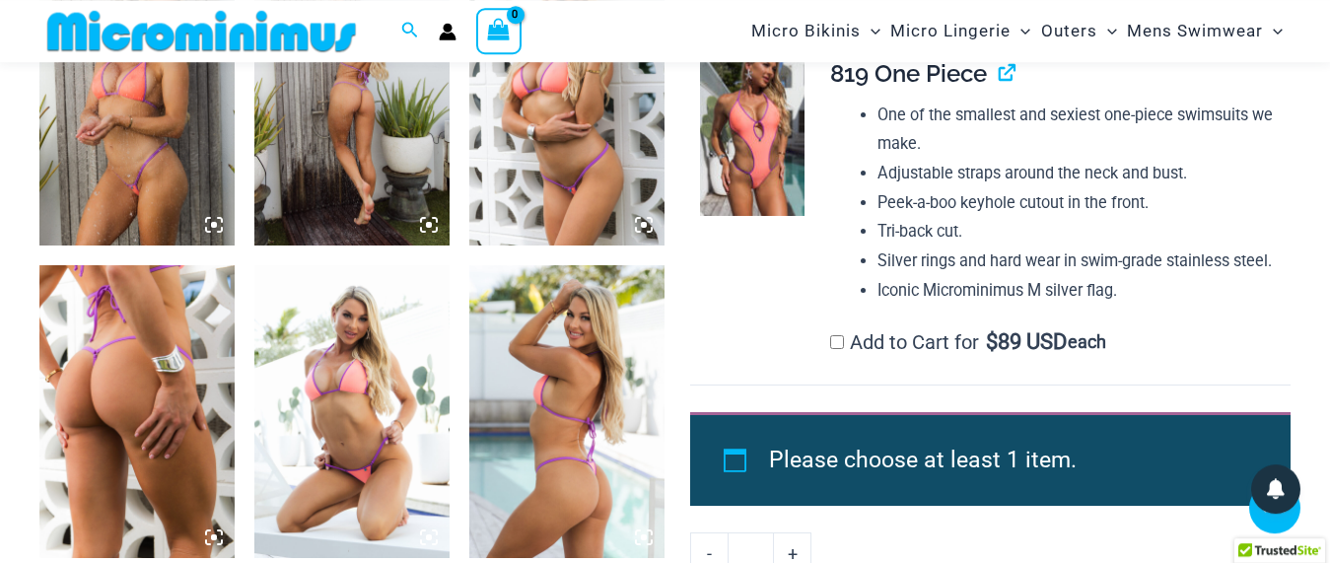
scroll to position [1826, 0]
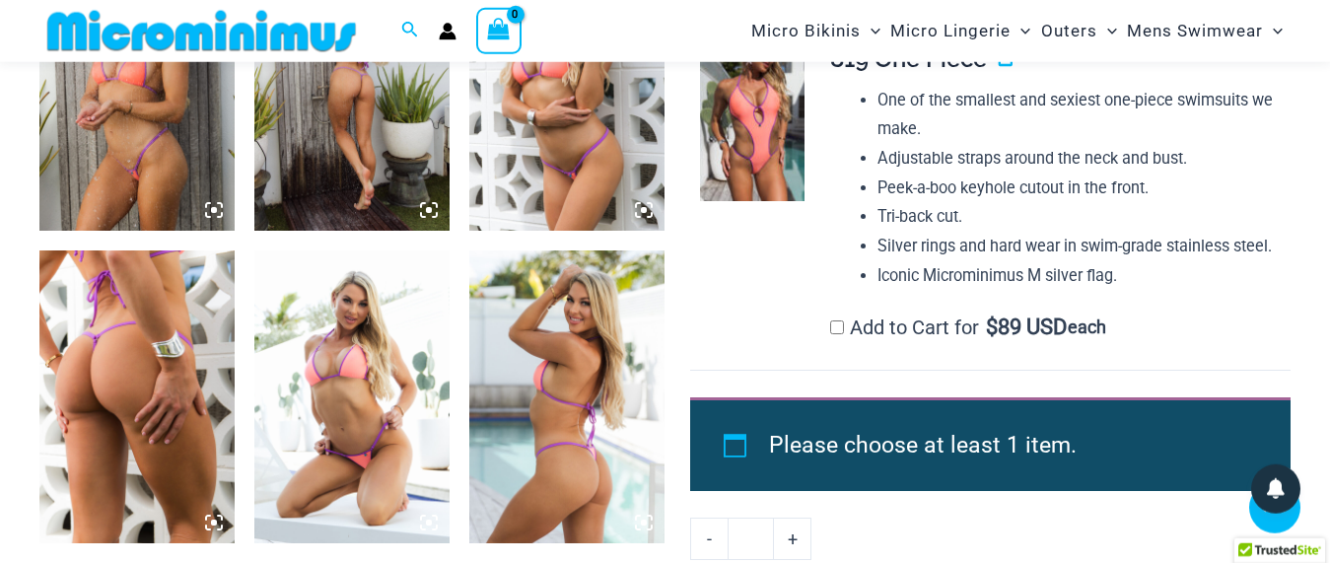
click at [135, 136] on img at bounding box center [136, 84] width 195 height 293
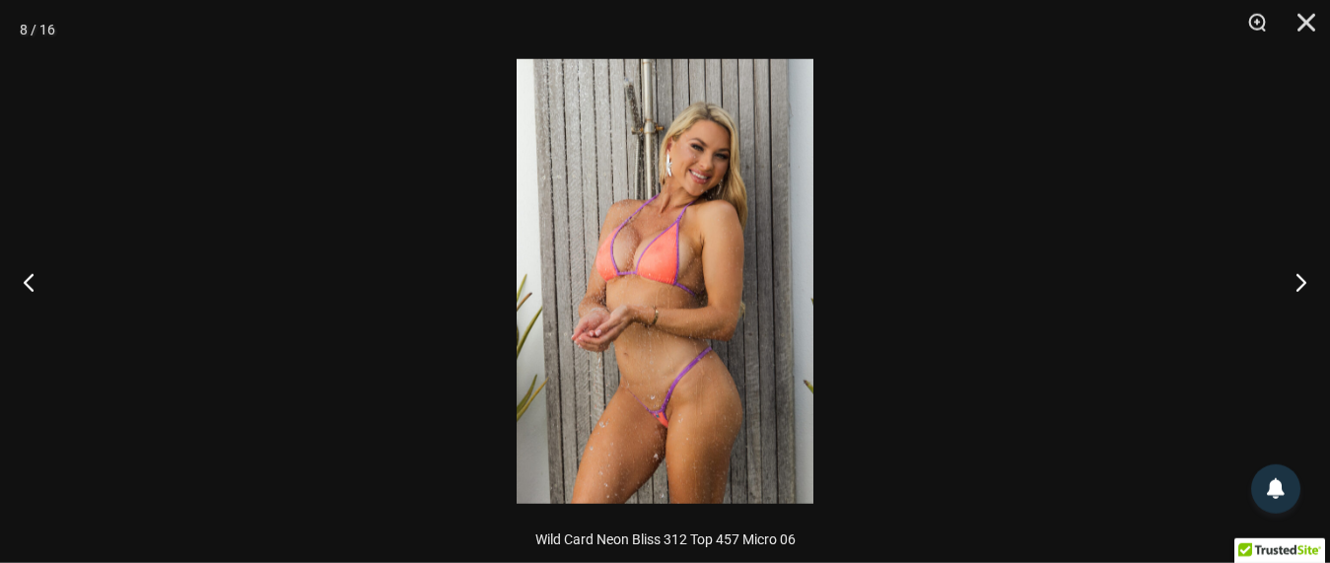
click at [604, 257] on img at bounding box center [665, 281] width 297 height 445
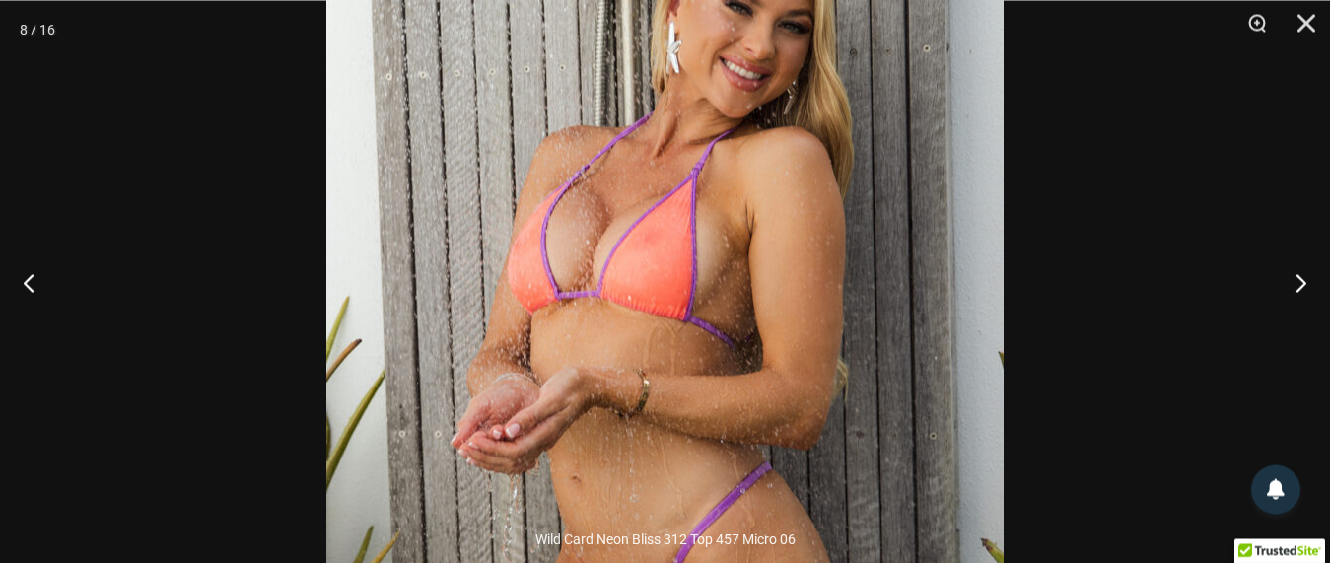
scroll to position [3127, 0]
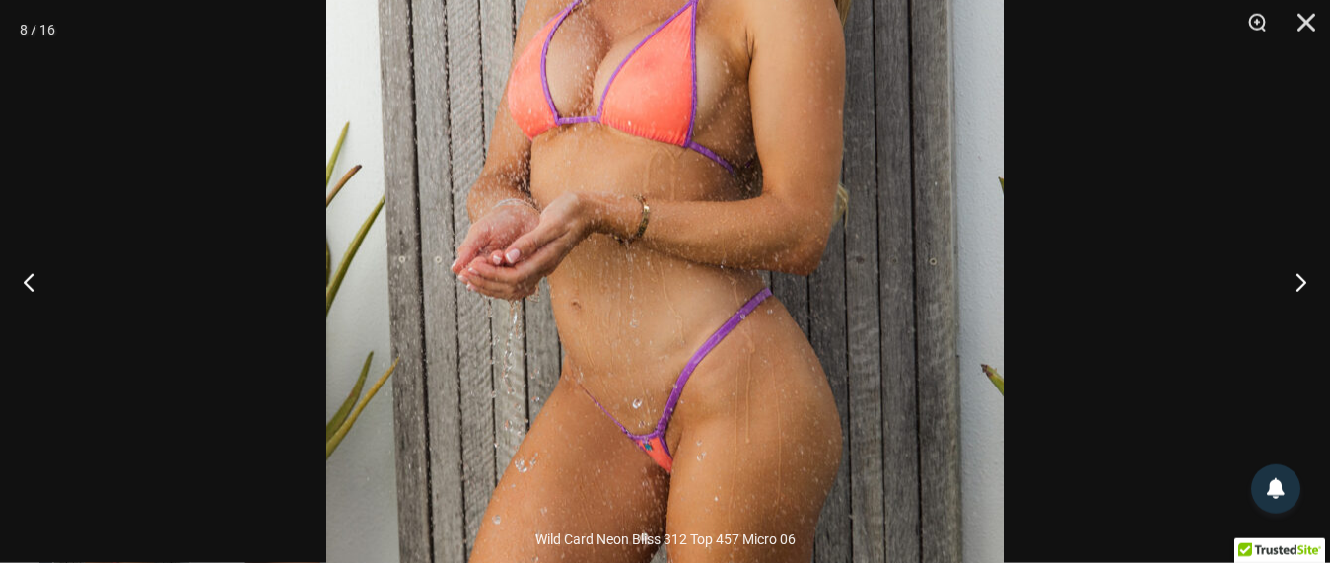
click at [774, 241] on img at bounding box center [664, 138] width 677 height 1015
click at [1257, 21] on button "Zoom" at bounding box center [1249, 29] width 49 height 59
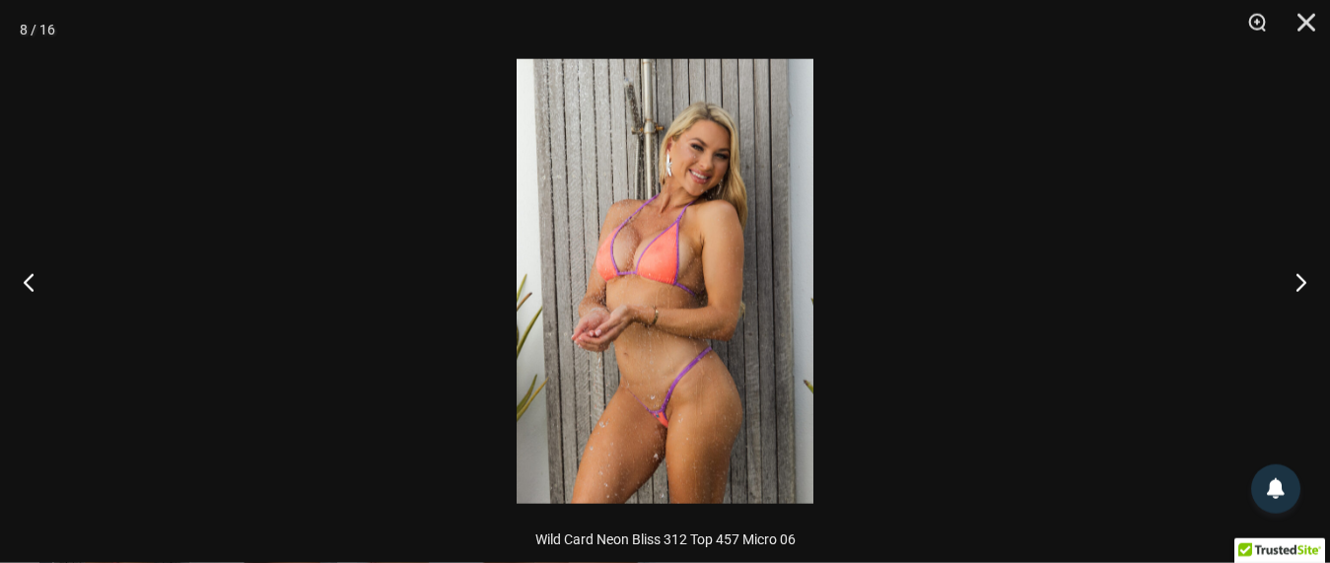
click at [661, 239] on img at bounding box center [665, 281] width 297 height 445
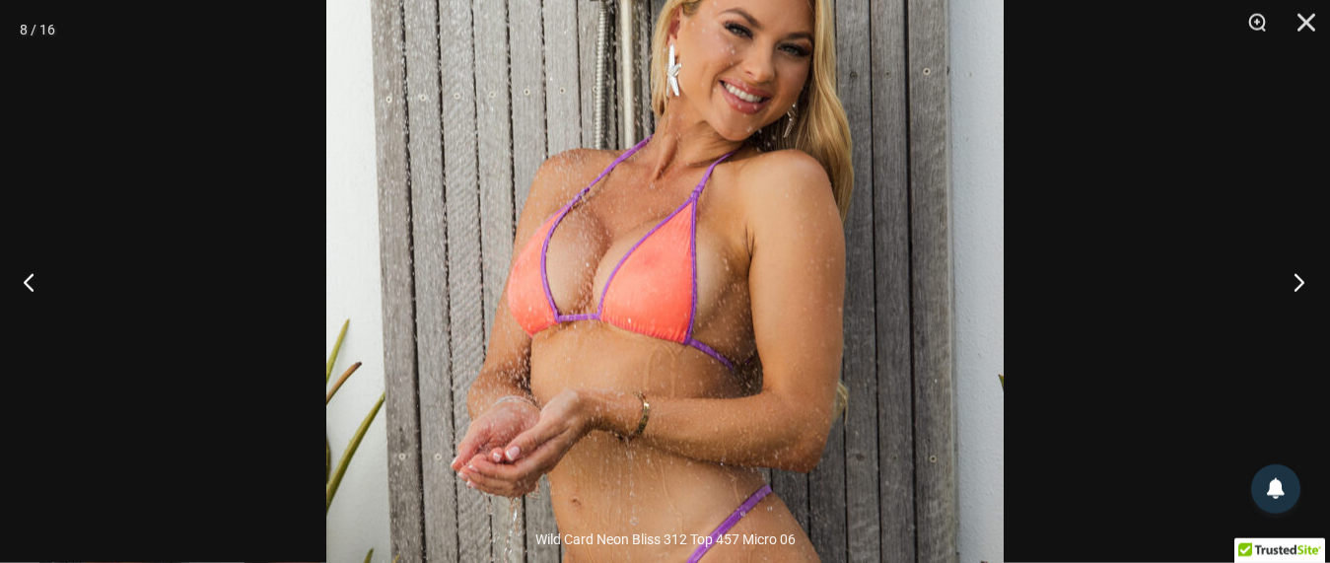
click at [1300, 279] on button "Next" at bounding box center [1293, 282] width 74 height 99
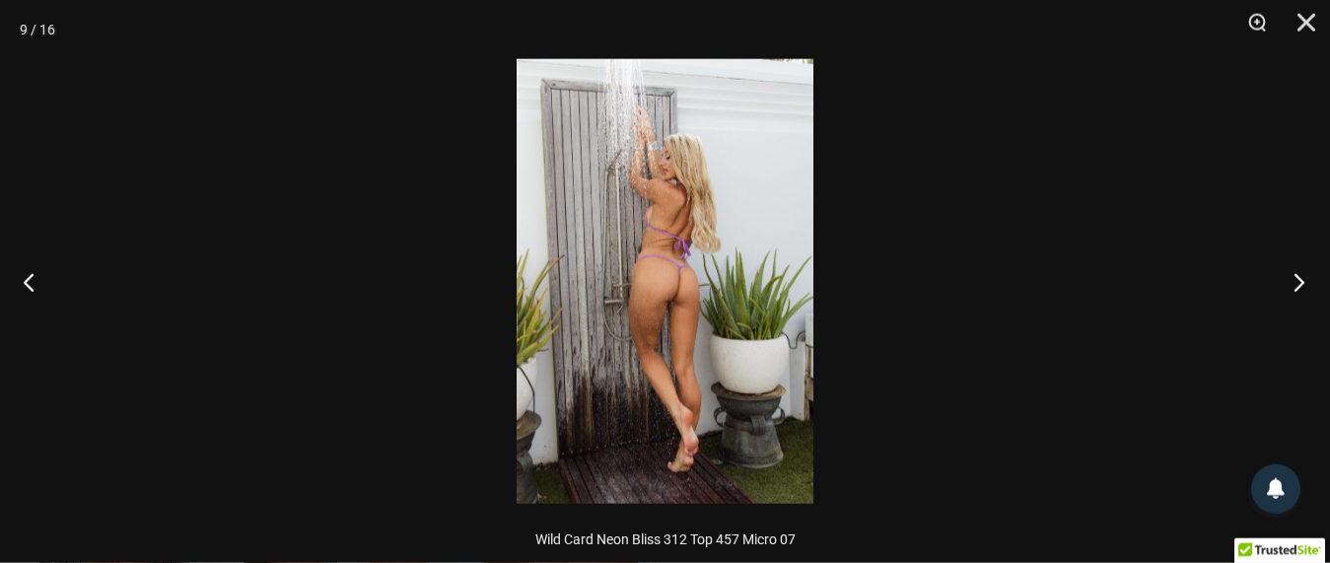
click at [1300, 279] on button "Next" at bounding box center [1293, 282] width 74 height 99
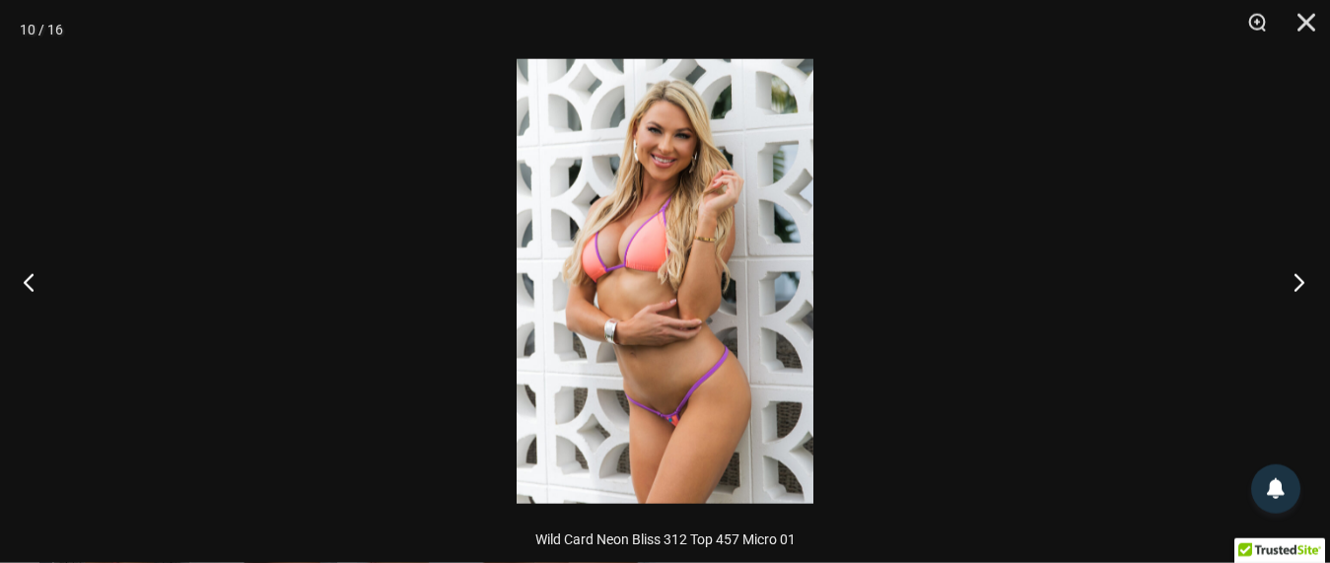
click at [1300, 279] on button "Next" at bounding box center [1293, 282] width 74 height 99
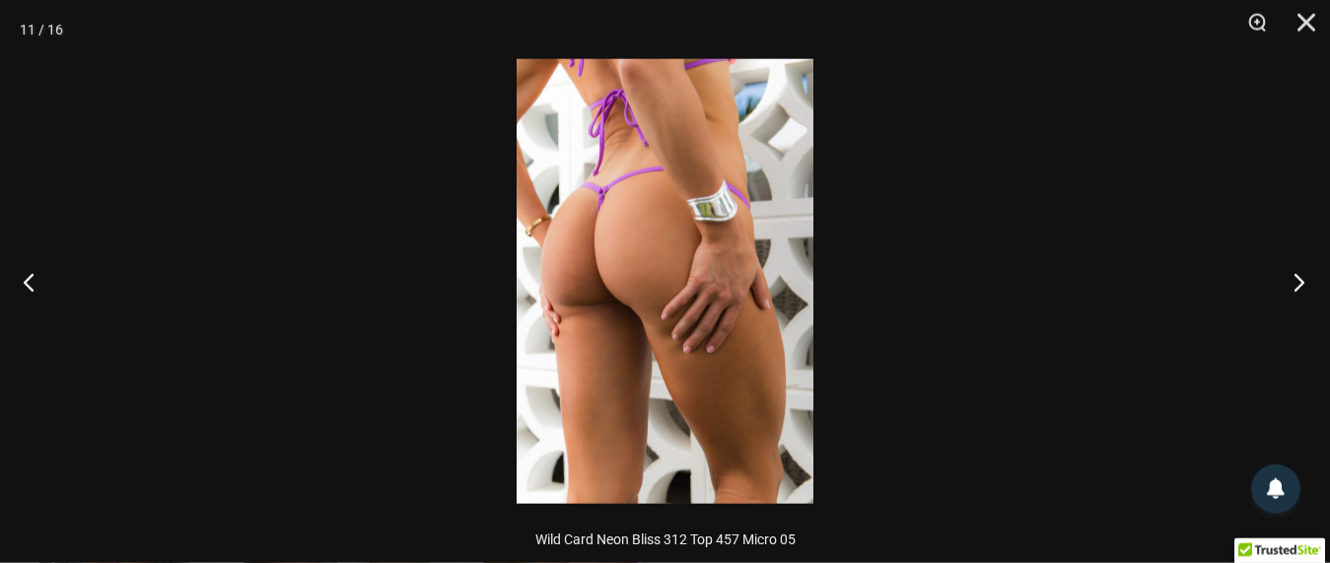
click at [1300, 279] on button "Next" at bounding box center [1293, 282] width 74 height 99
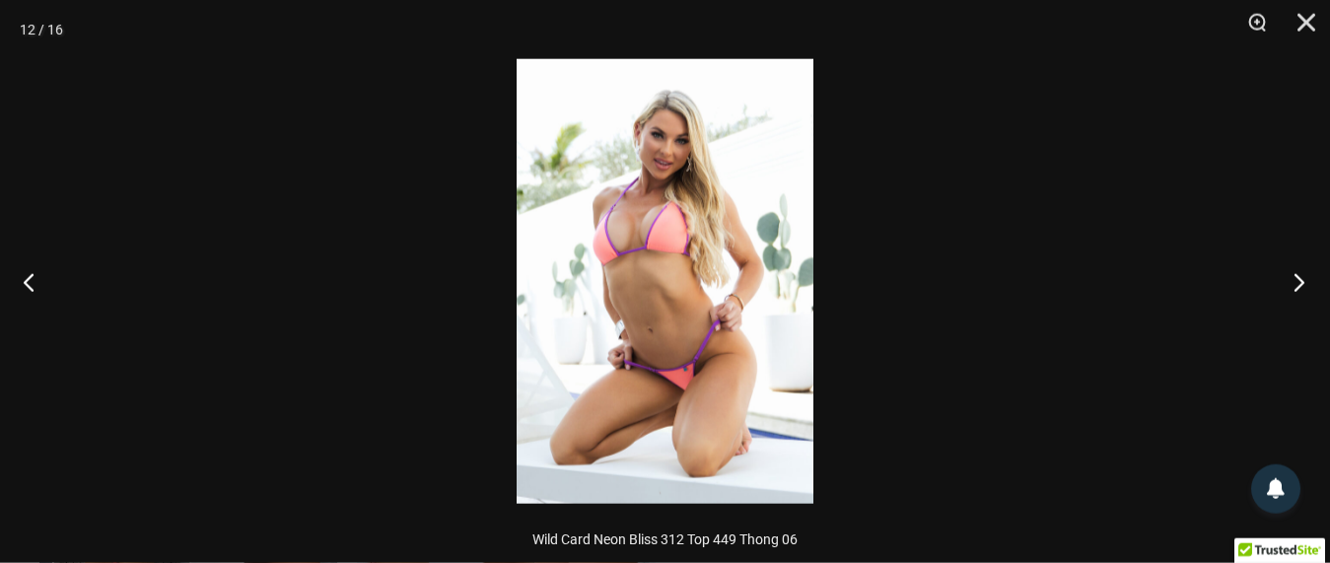
click at [1300, 279] on button "Next" at bounding box center [1293, 282] width 74 height 99
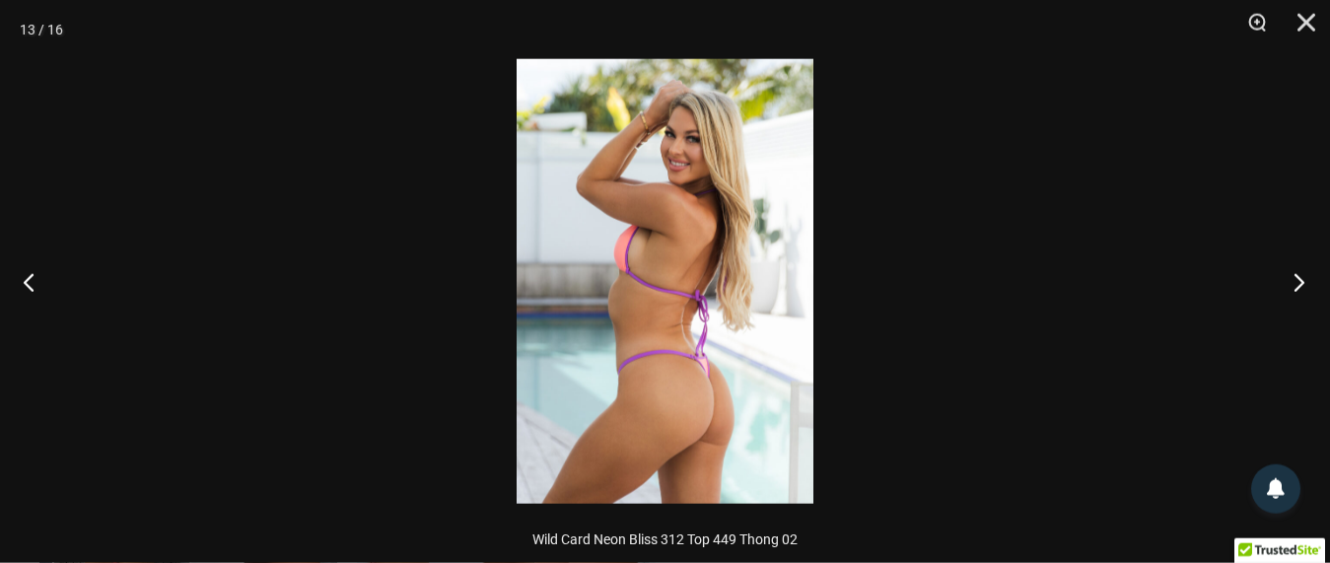
click at [1300, 279] on button "Next" at bounding box center [1293, 282] width 74 height 99
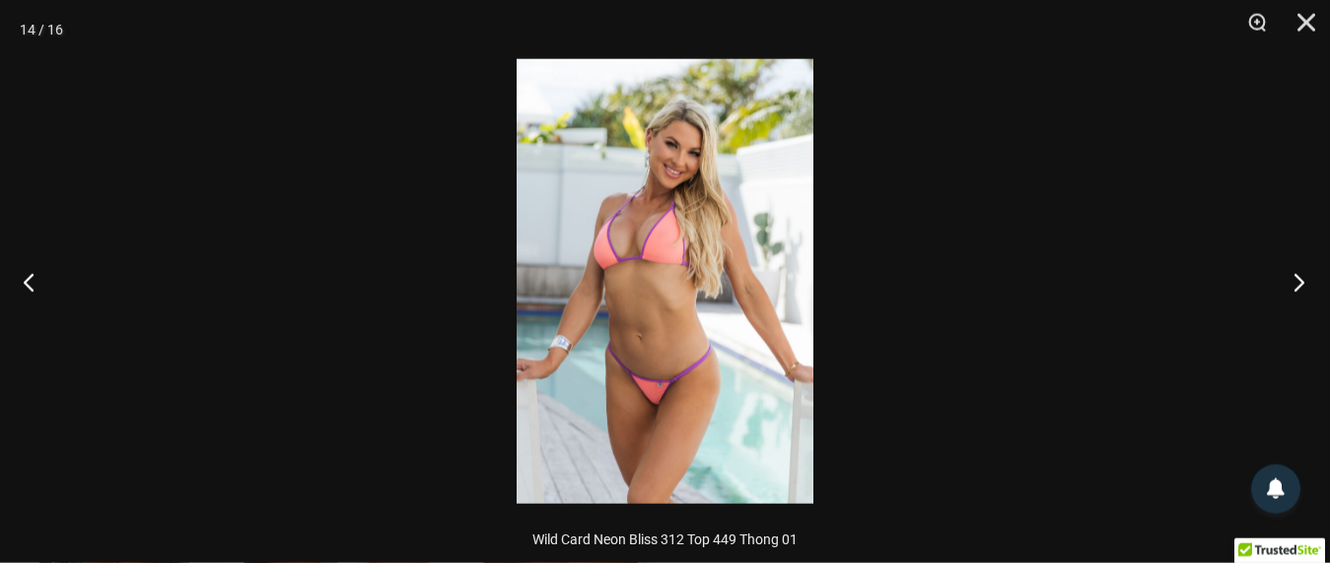
click at [1300, 279] on button "Next" at bounding box center [1293, 282] width 74 height 99
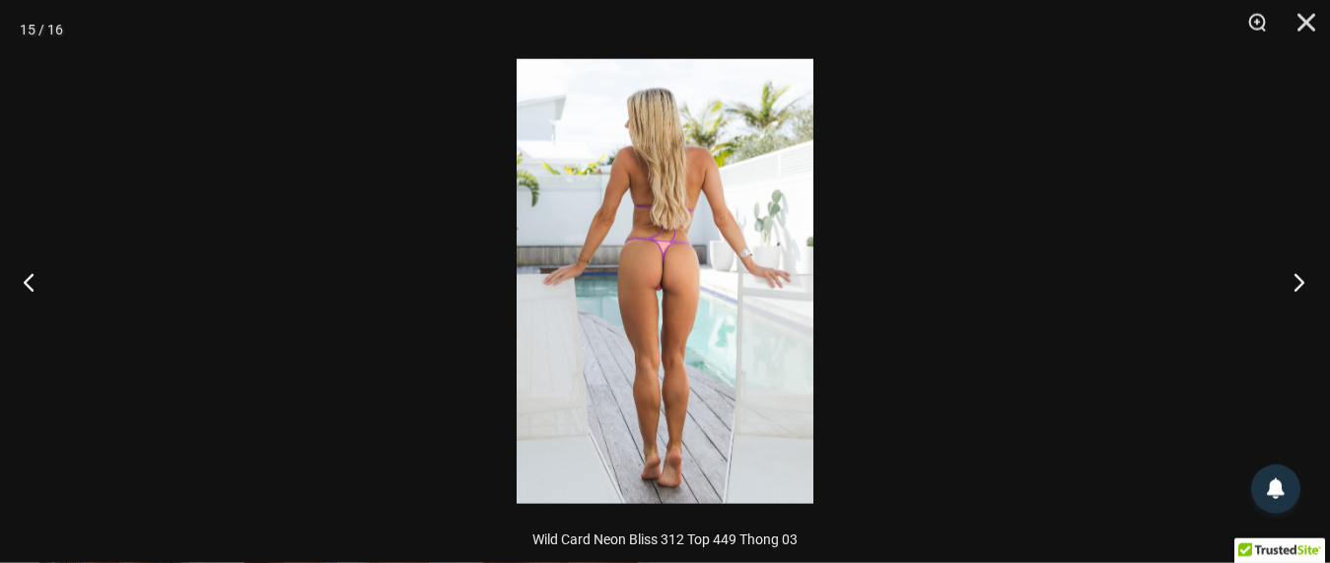
click at [1300, 279] on button "Next" at bounding box center [1293, 282] width 74 height 99
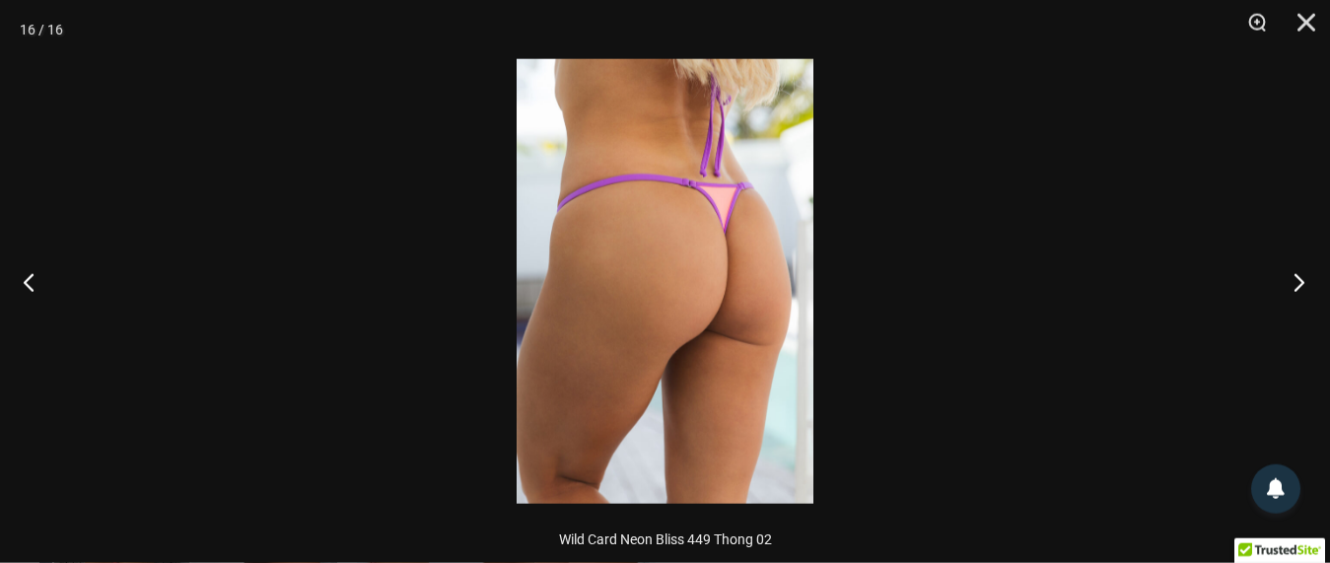
click at [1300, 279] on button "Next" at bounding box center [1293, 282] width 74 height 99
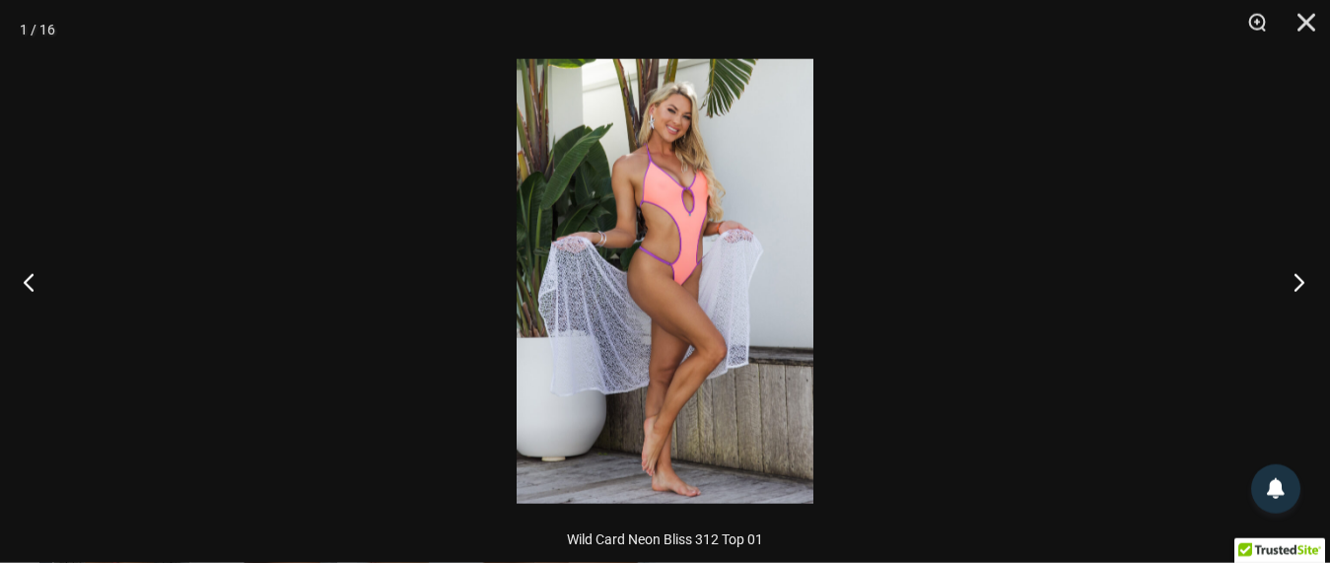
click at [1300, 279] on button "Next" at bounding box center [1293, 282] width 74 height 99
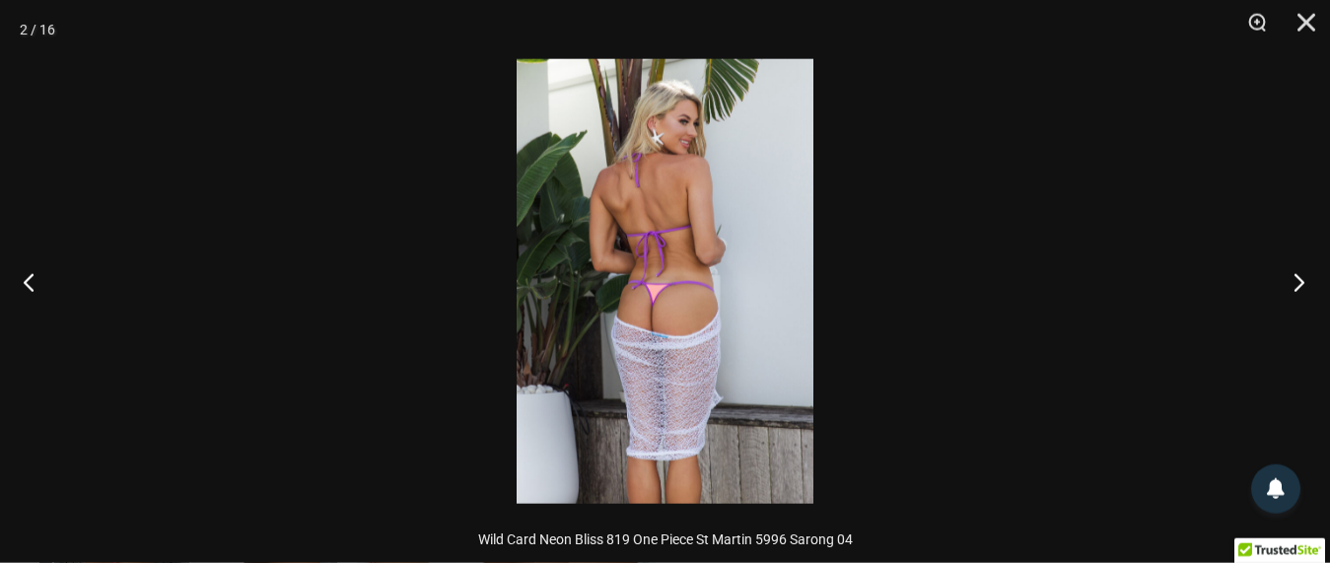
click at [1300, 279] on button "Next" at bounding box center [1293, 282] width 74 height 99
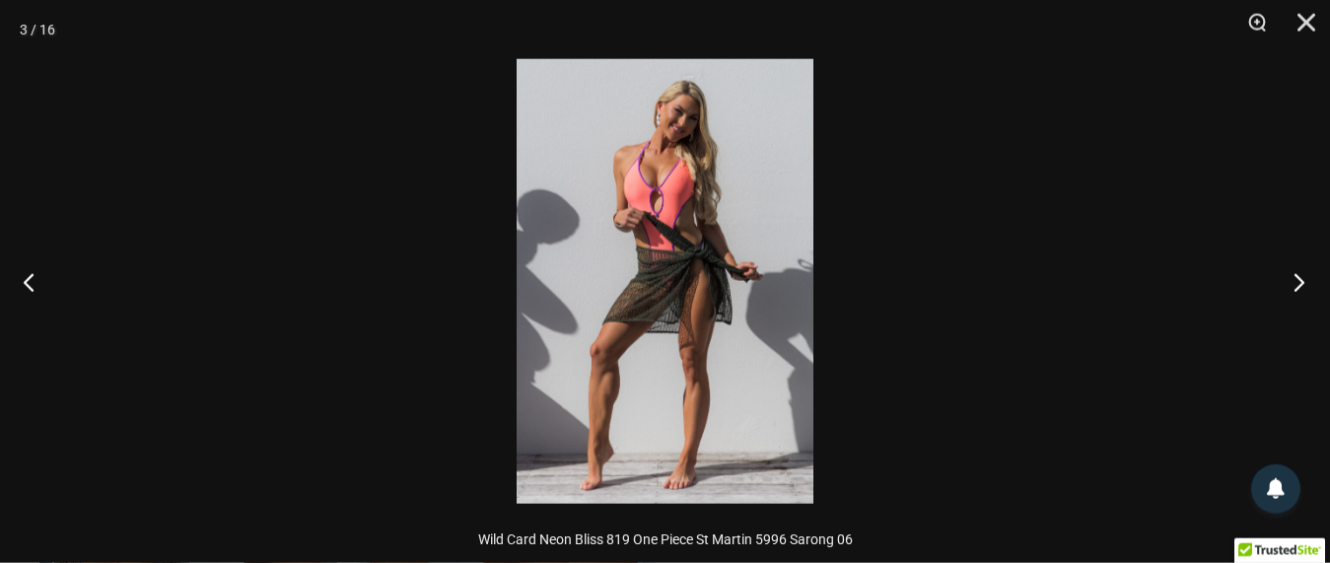
click at [1300, 279] on button "Next" at bounding box center [1293, 282] width 74 height 99
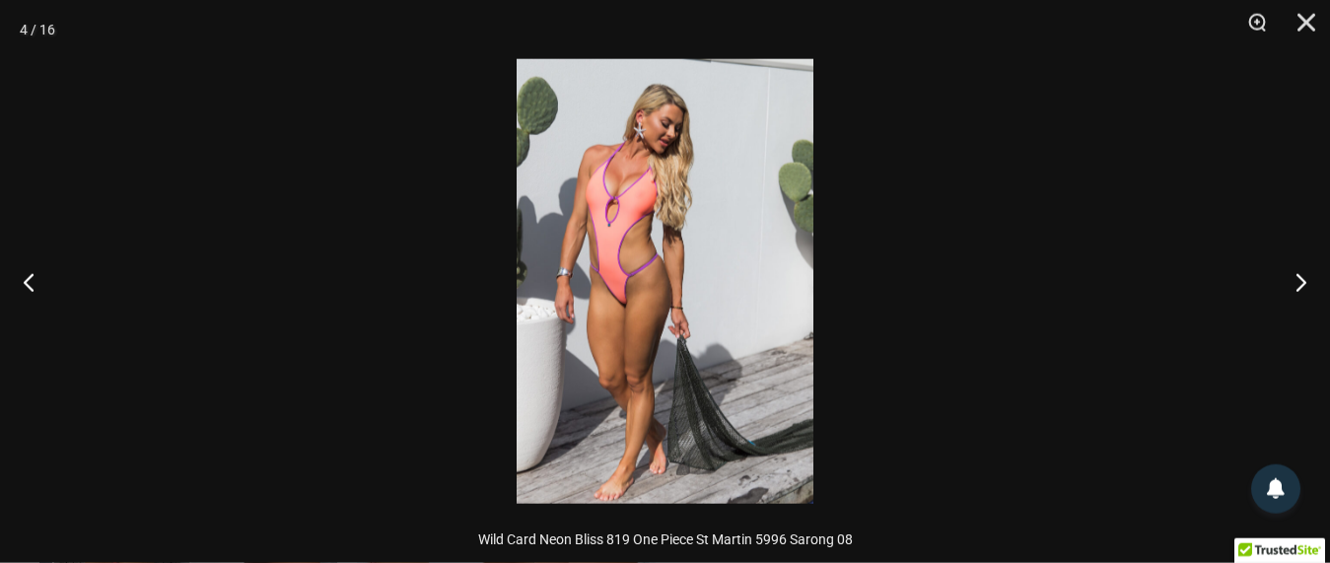
click at [657, 190] on img at bounding box center [665, 281] width 297 height 445
